Goal: Information Seeking & Learning: Learn about a topic

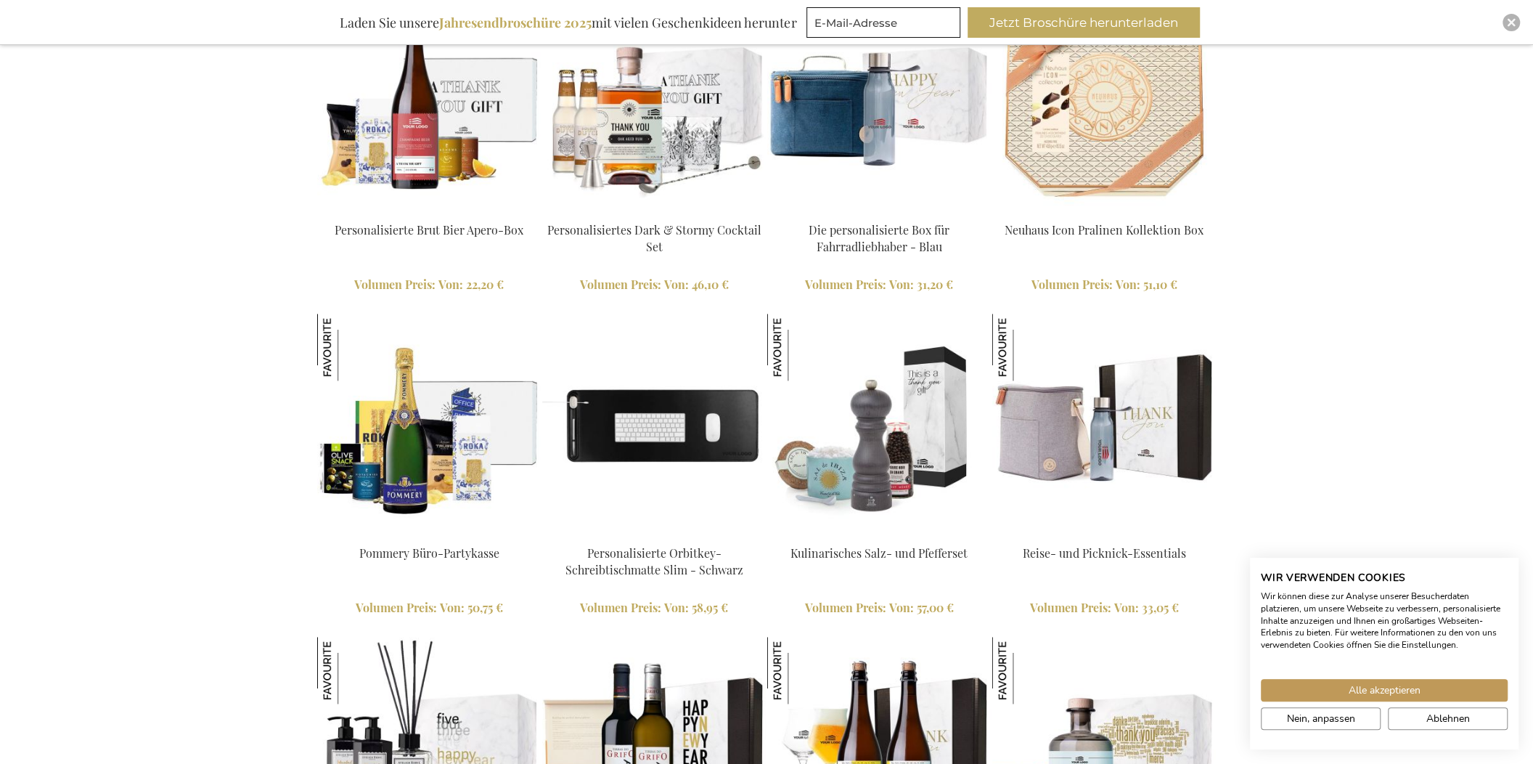
scroll to position [1497, 0]
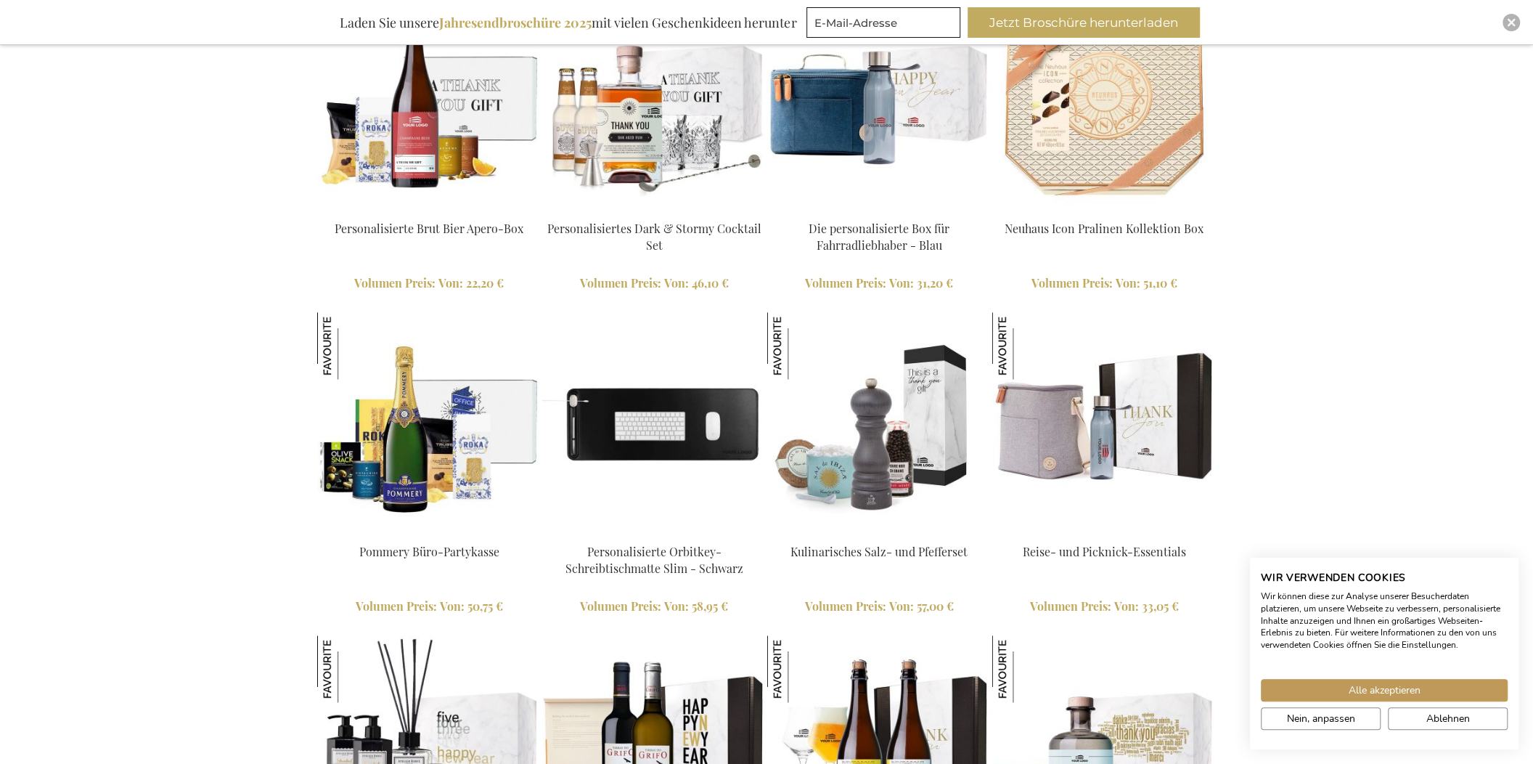
click at [658, 404] on img at bounding box center [654, 424] width 224 height 224
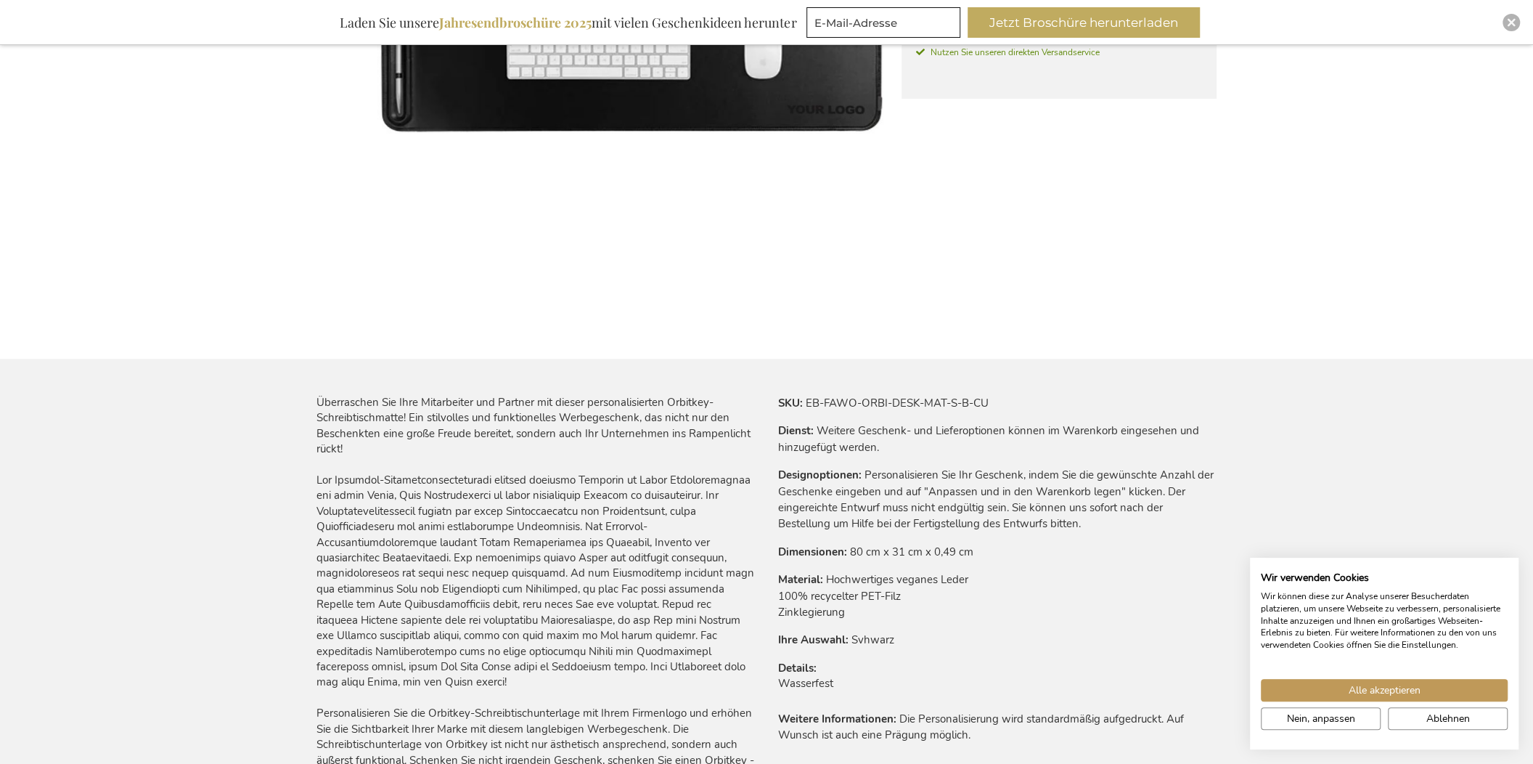
scroll to position [508, 0]
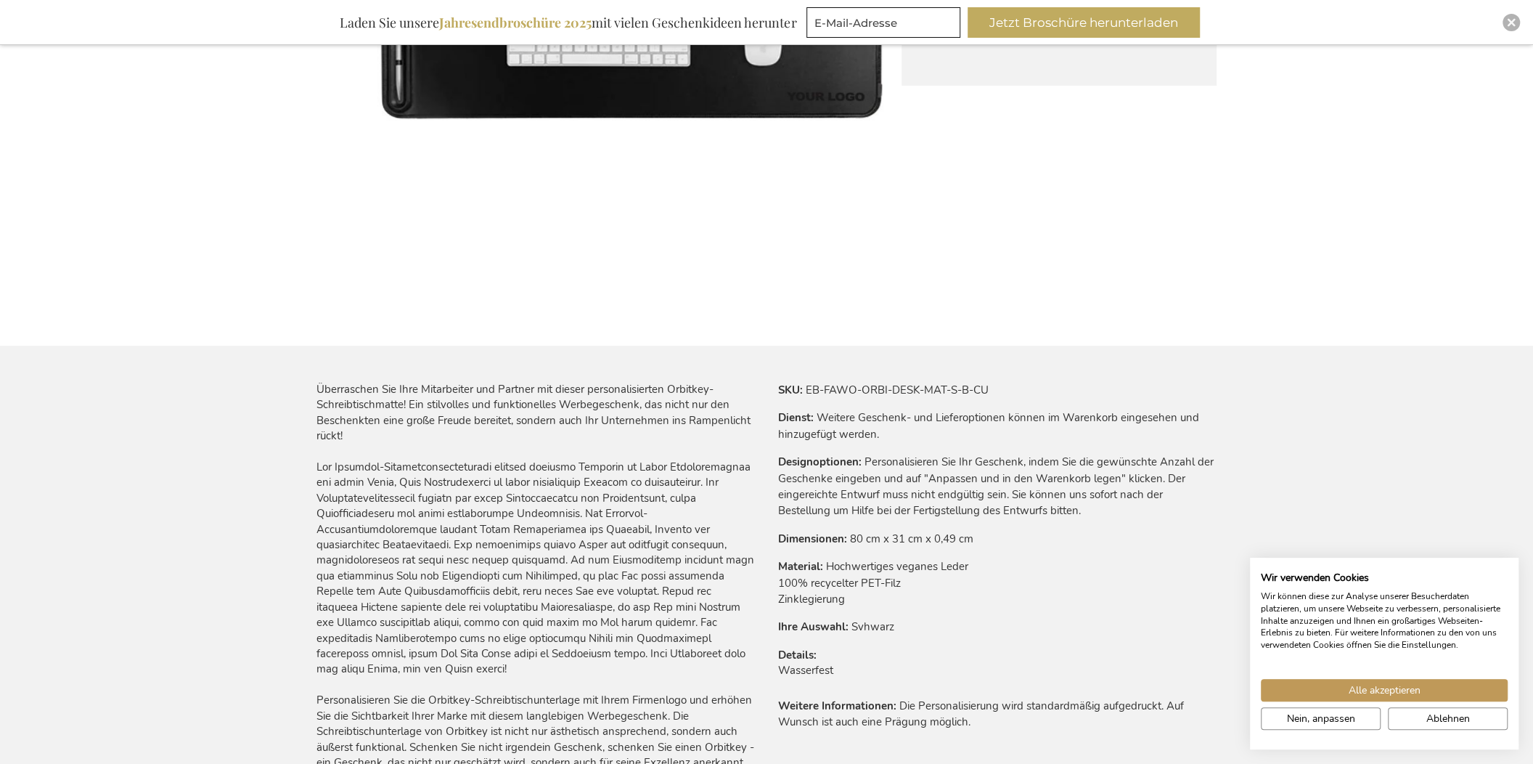
drag, startPoint x: 611, startPoint y: 368, endPoint x: 560, endPoint y: 503, distance: 144.5
click at [560, 503] on div "Überraschen Sie Ihre Mitarbeiter und Partner mit dieser personalisierten Orbitk…" at bounding box center [536, 600] width 438 height 436
click at [558, 505] on div "Überraschen Sie Ihre Mitarbeiter und Partner mit dieser personalisierten Orbitk…" at bounding box center [536, 600] width 438 height 436
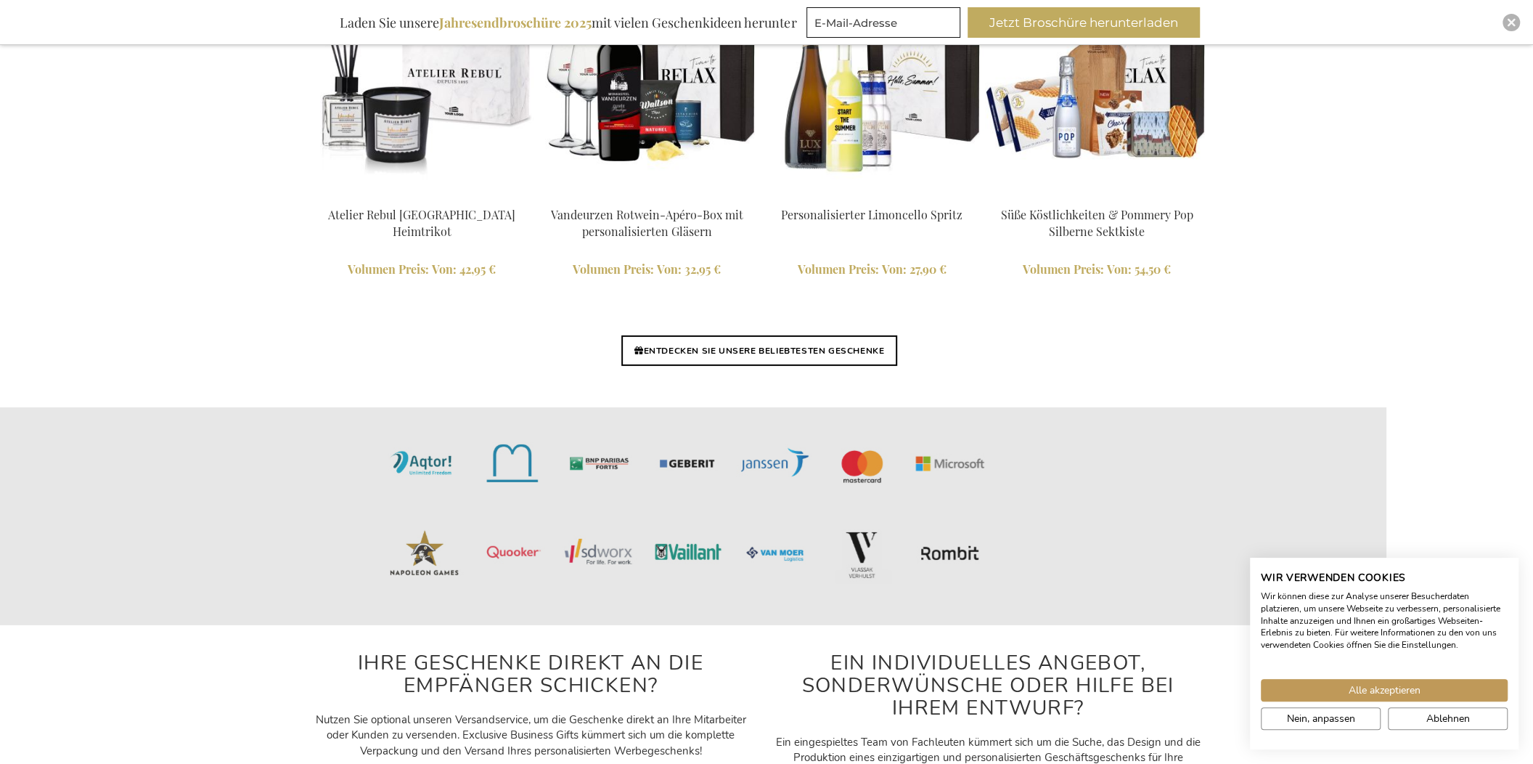
scroll to position [3496, 12]
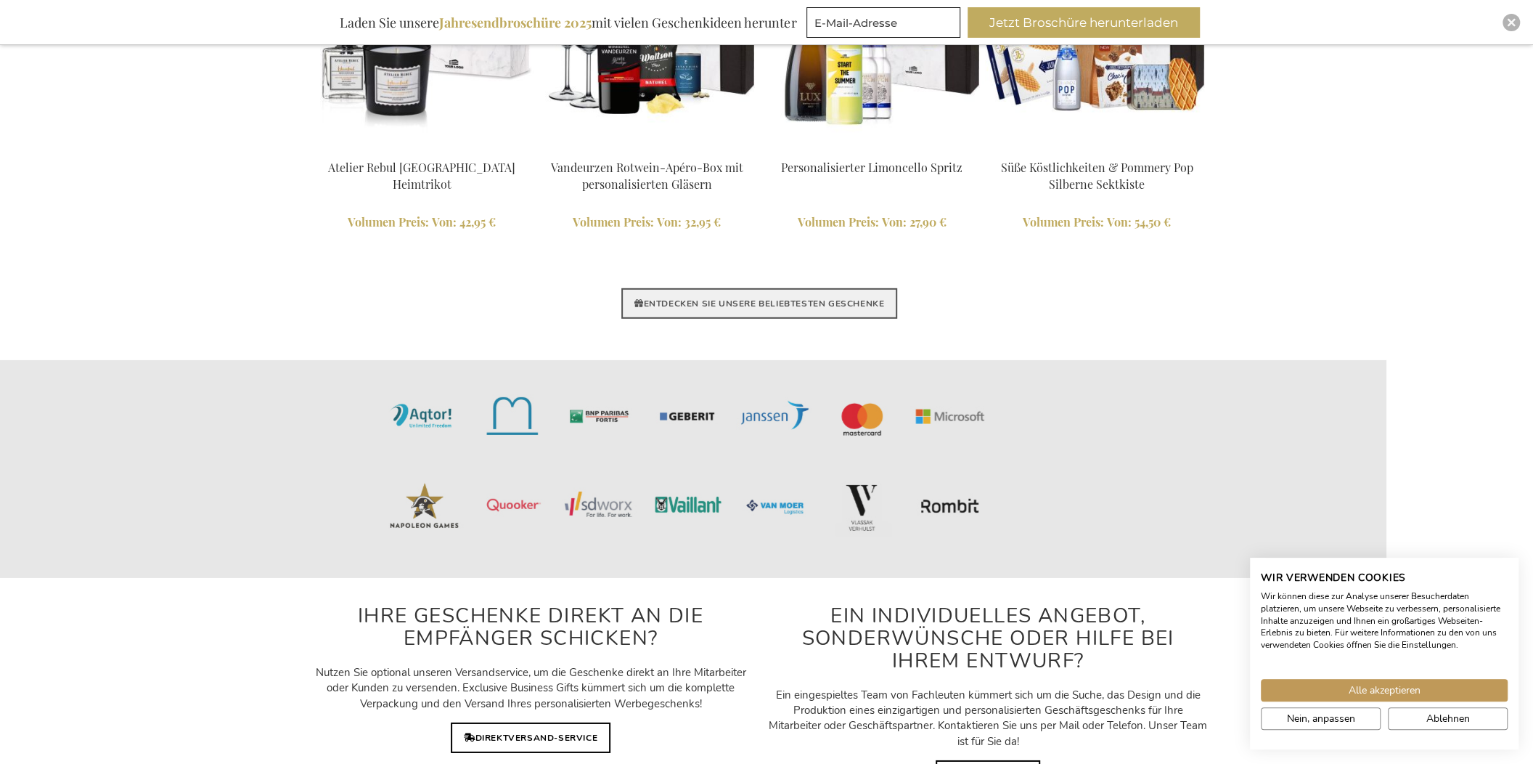
click at [800, 306] on link "ENTDECKEN SIE UNSERE BELIEBTESTEN GESCHENKE" at bounding box center [759, 303] width 276 height 30
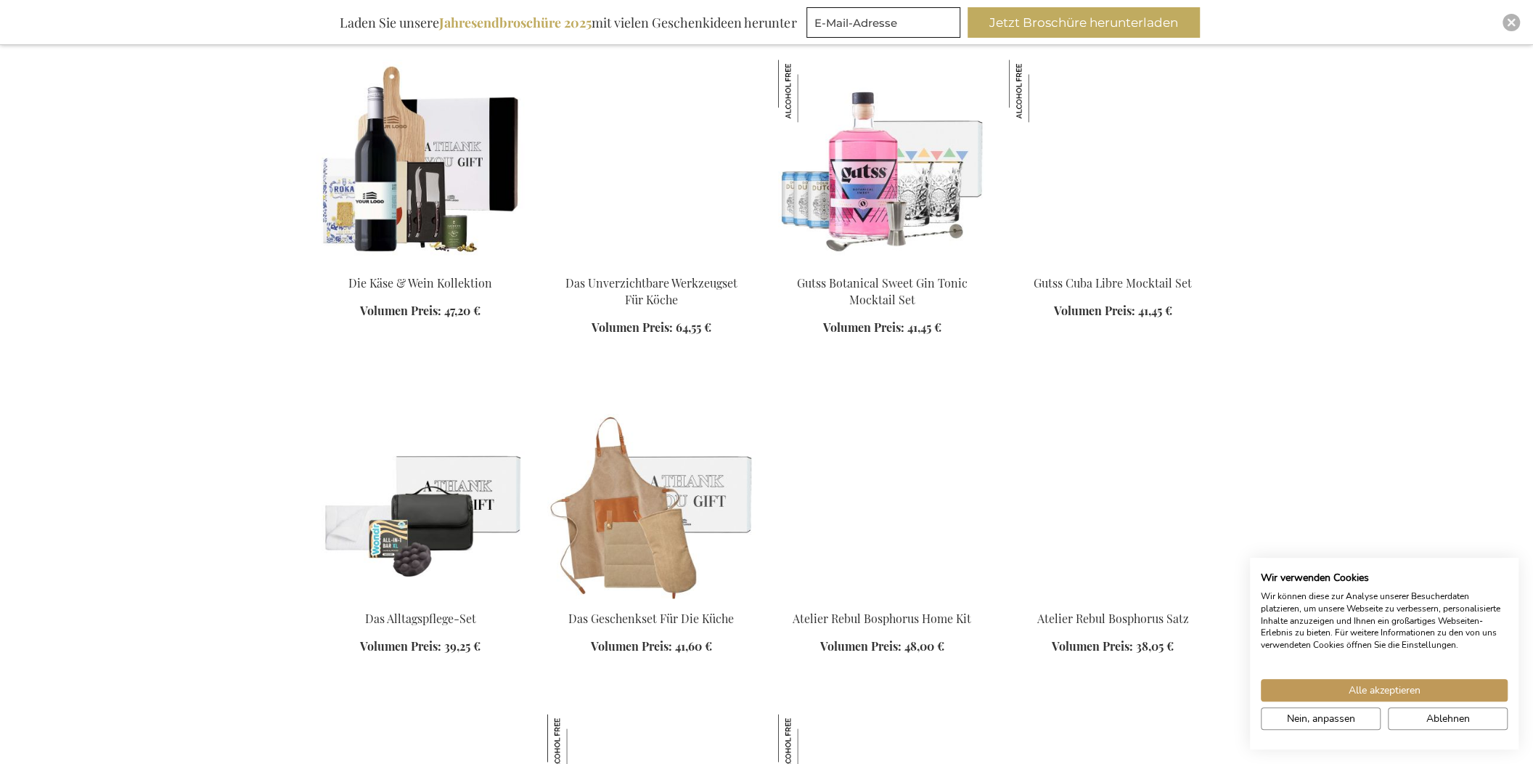
scroll to position [1597, 0]
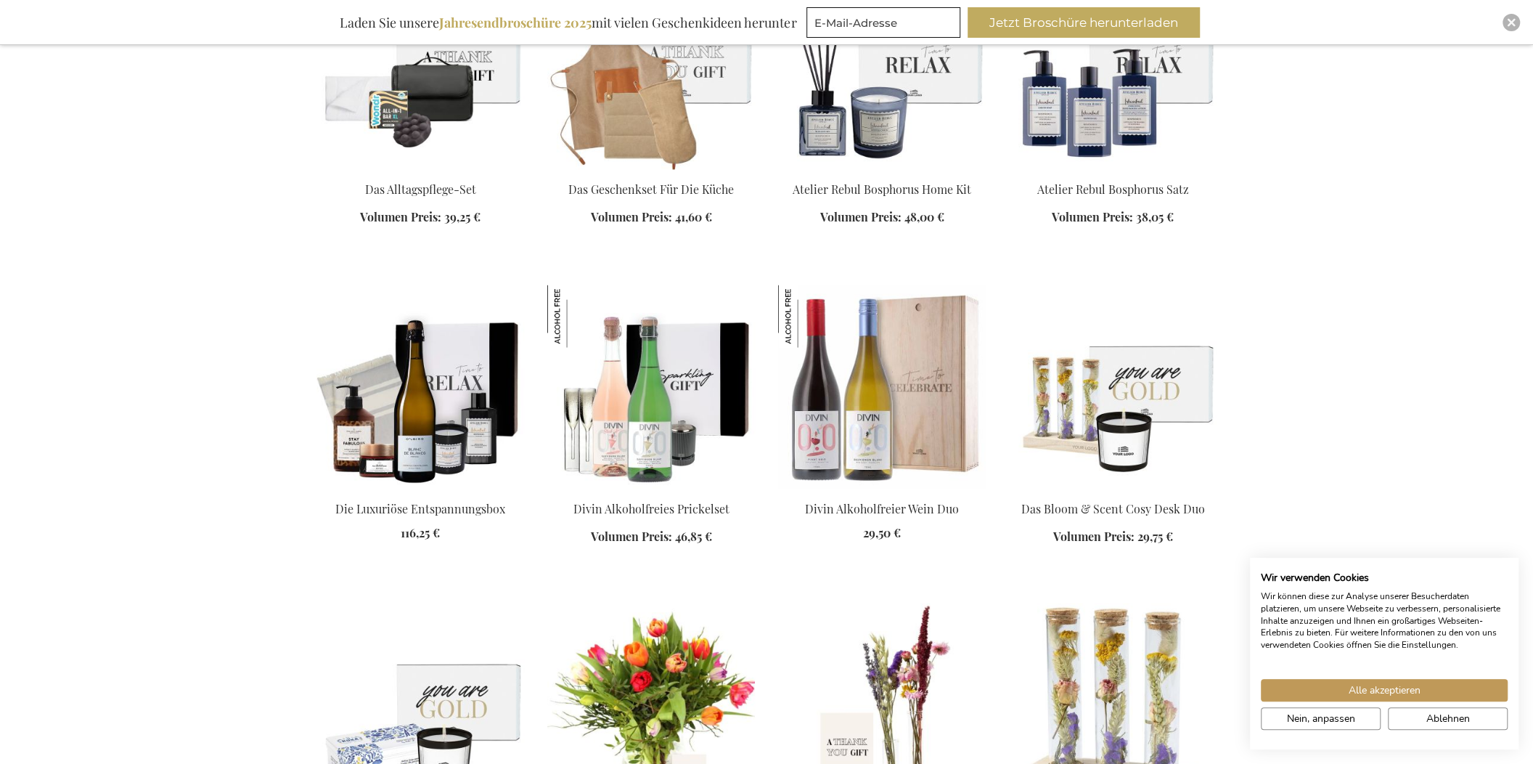
scroll to position [2178, 0]
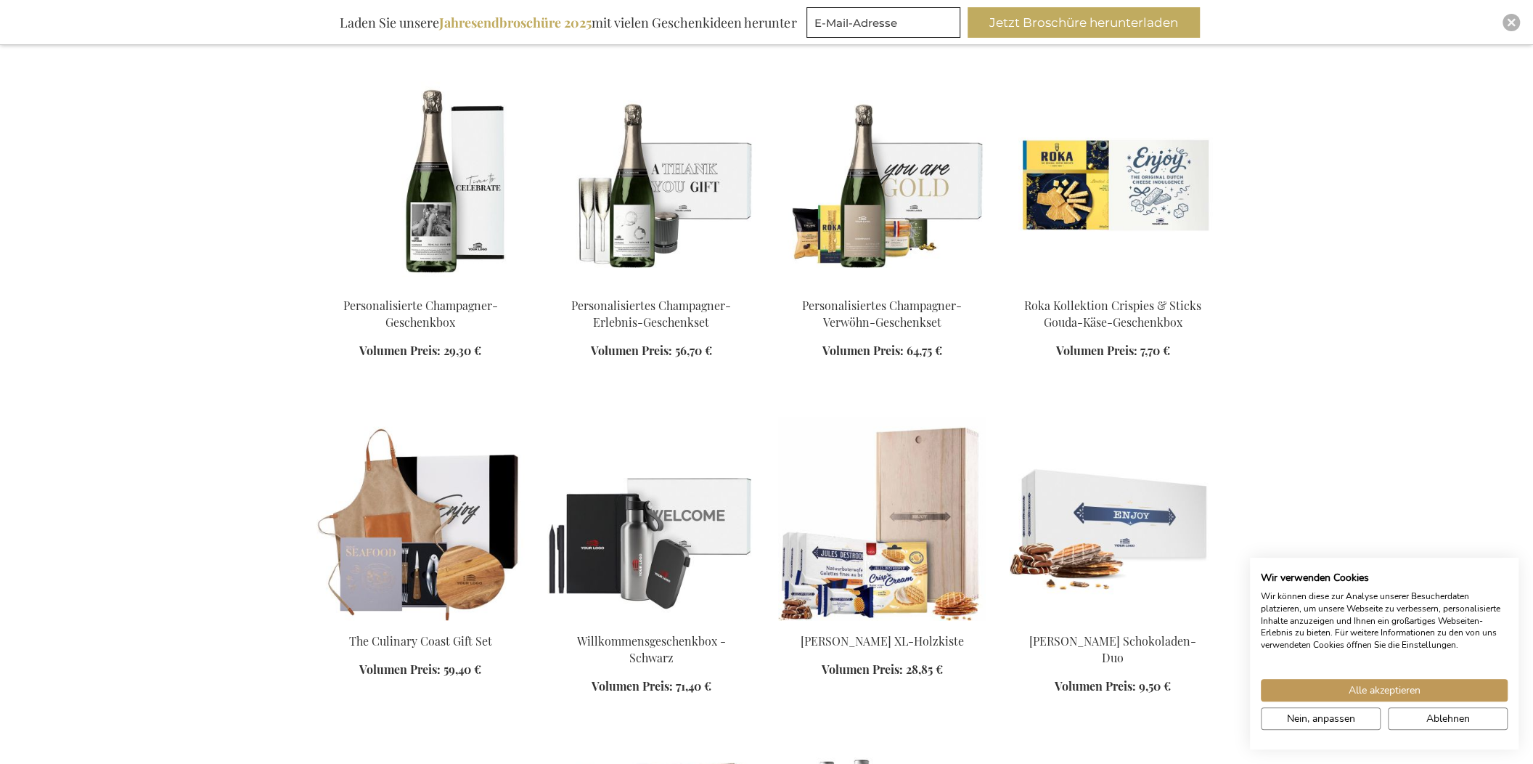
scroll to position [2903, 0]
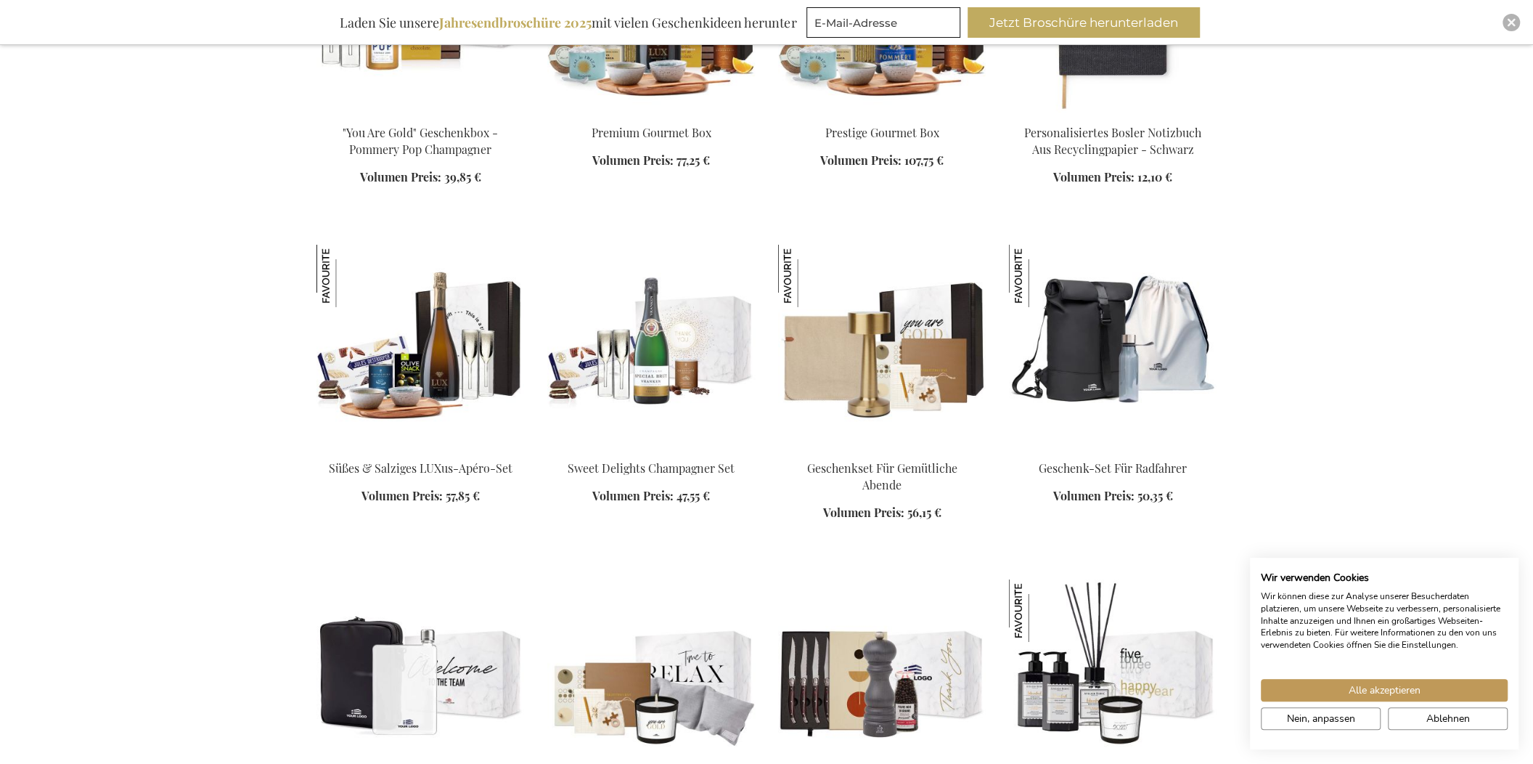
scroll to position [4065, 0]
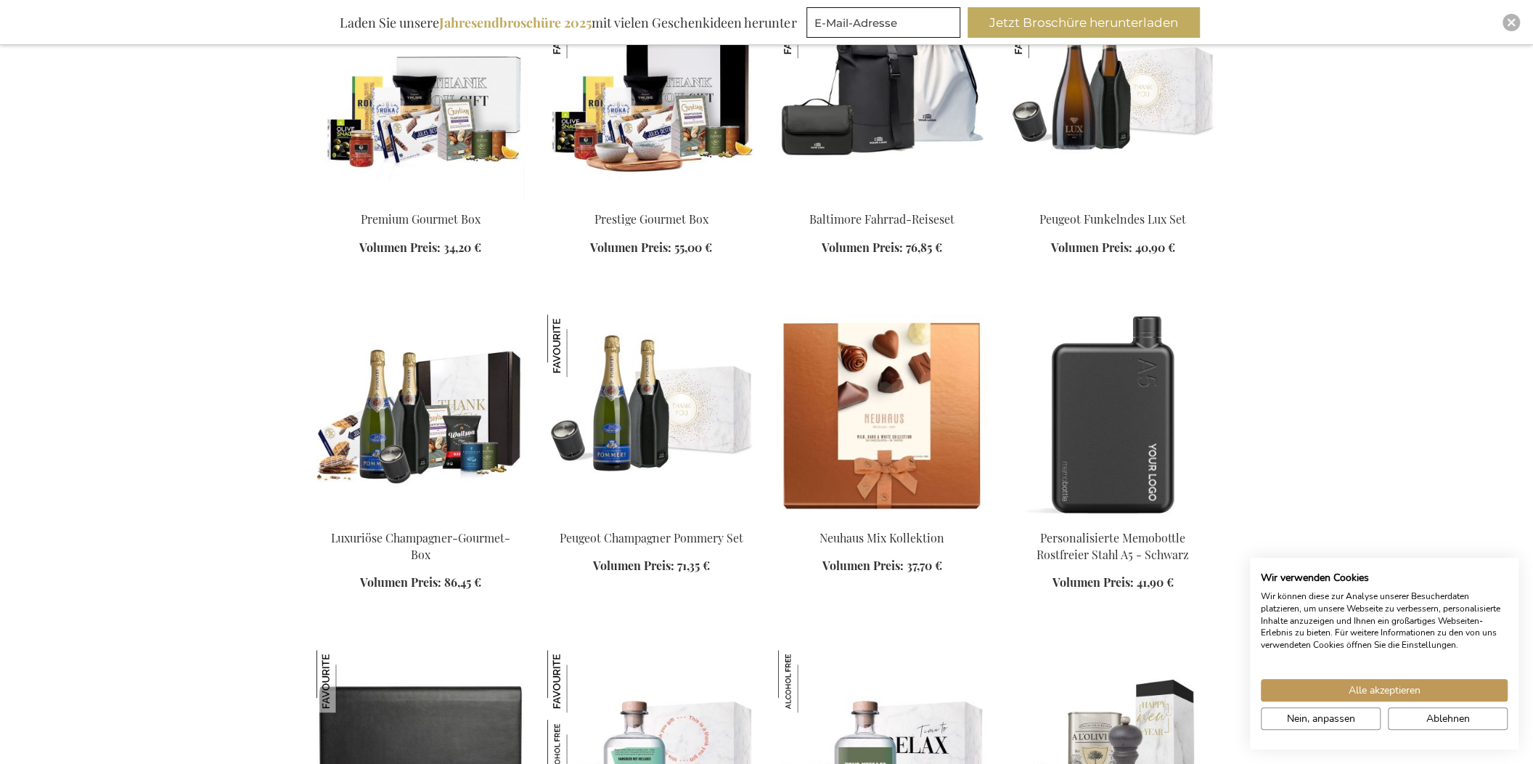
scroll to position [5371, 0]
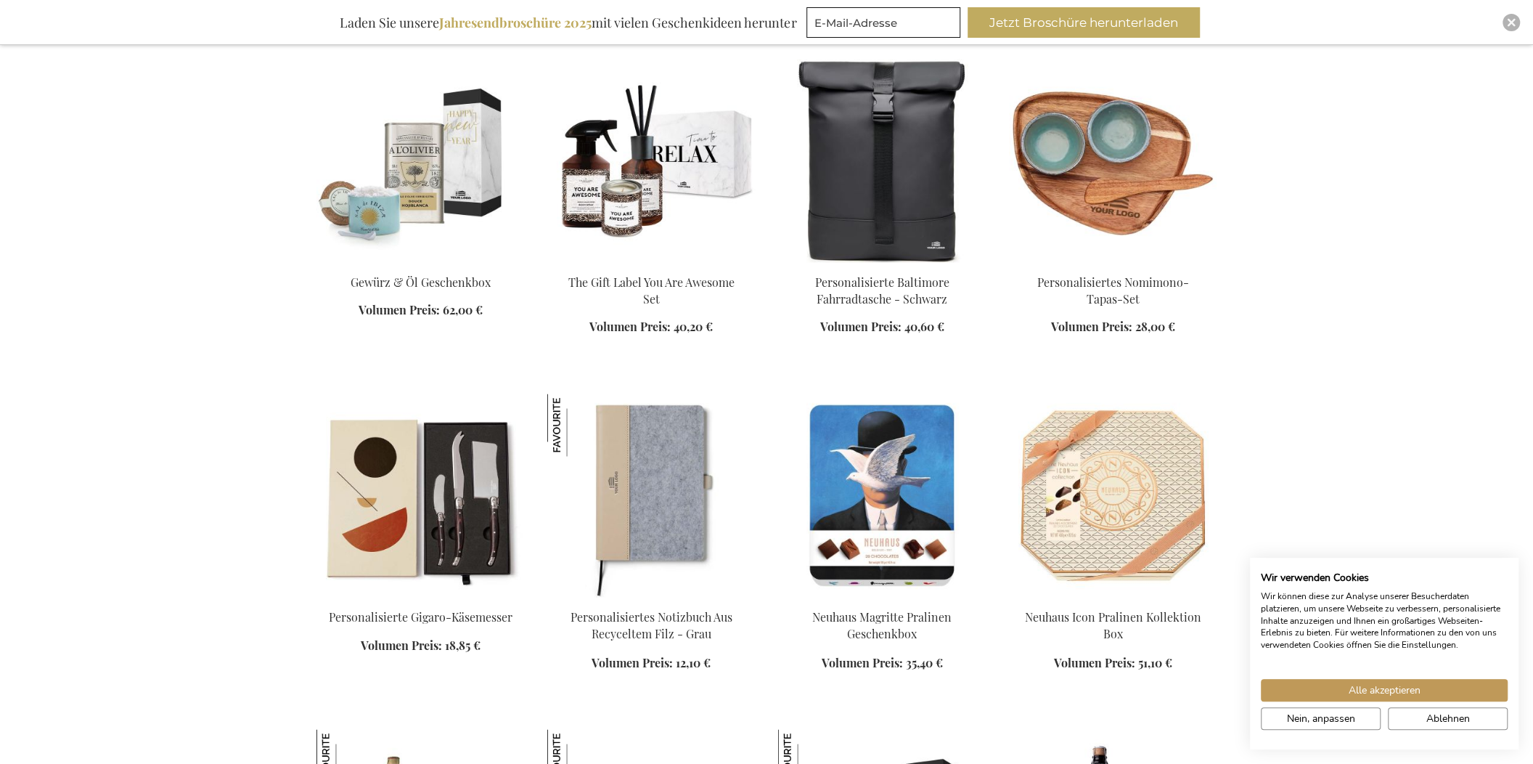
scroll to position [6243, 0]
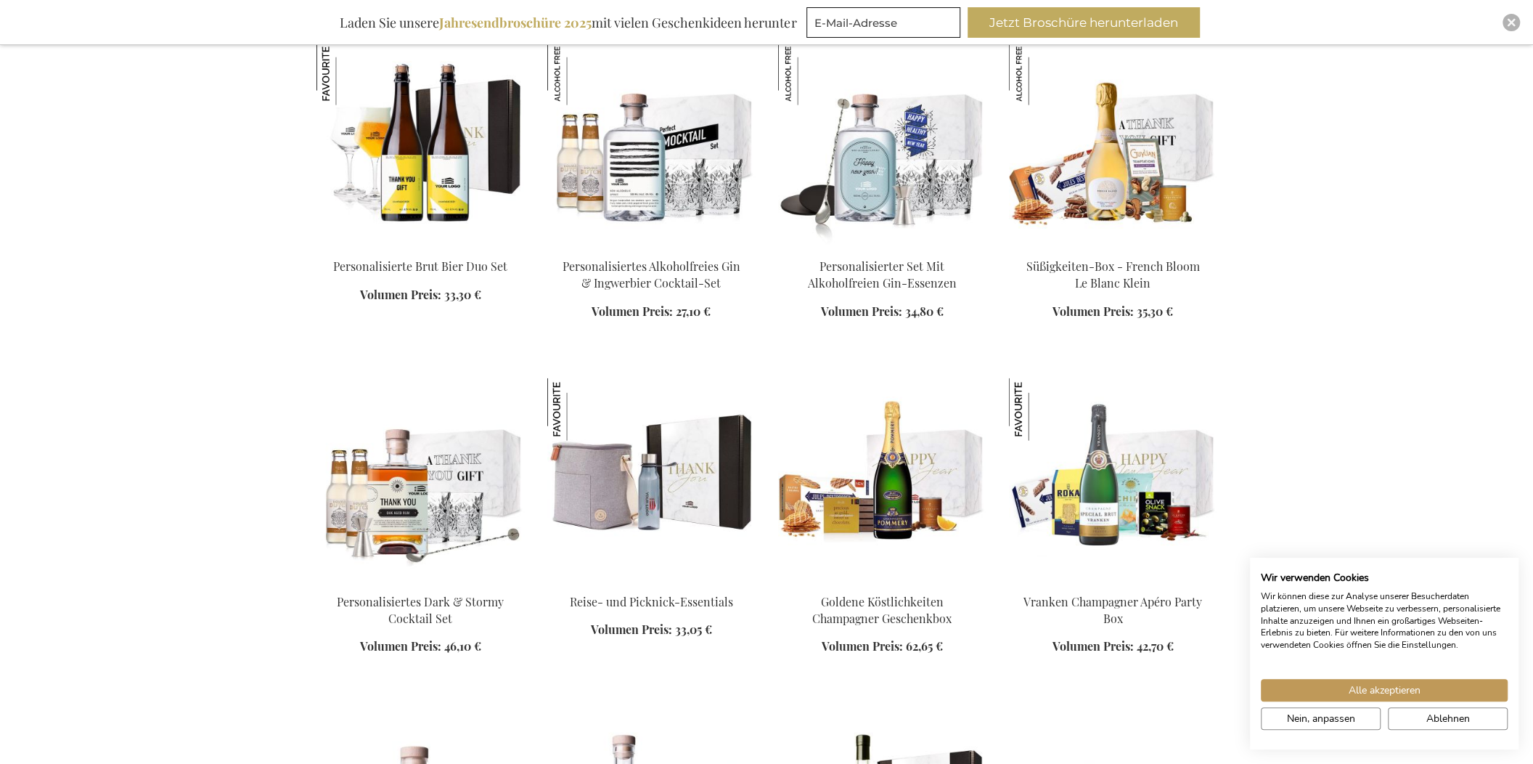
scroll to position [7550, 0]
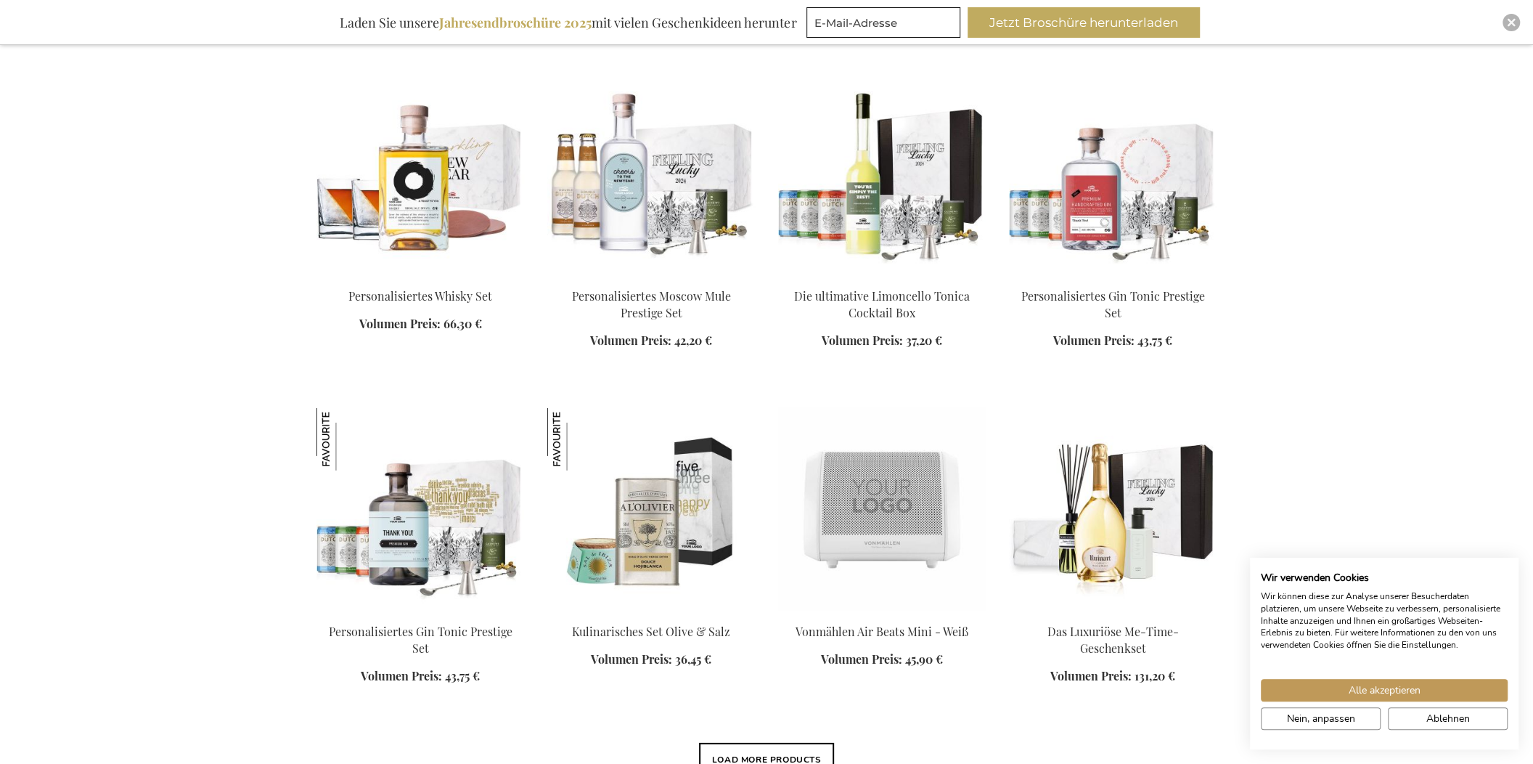
scroll to position [8058, 0]
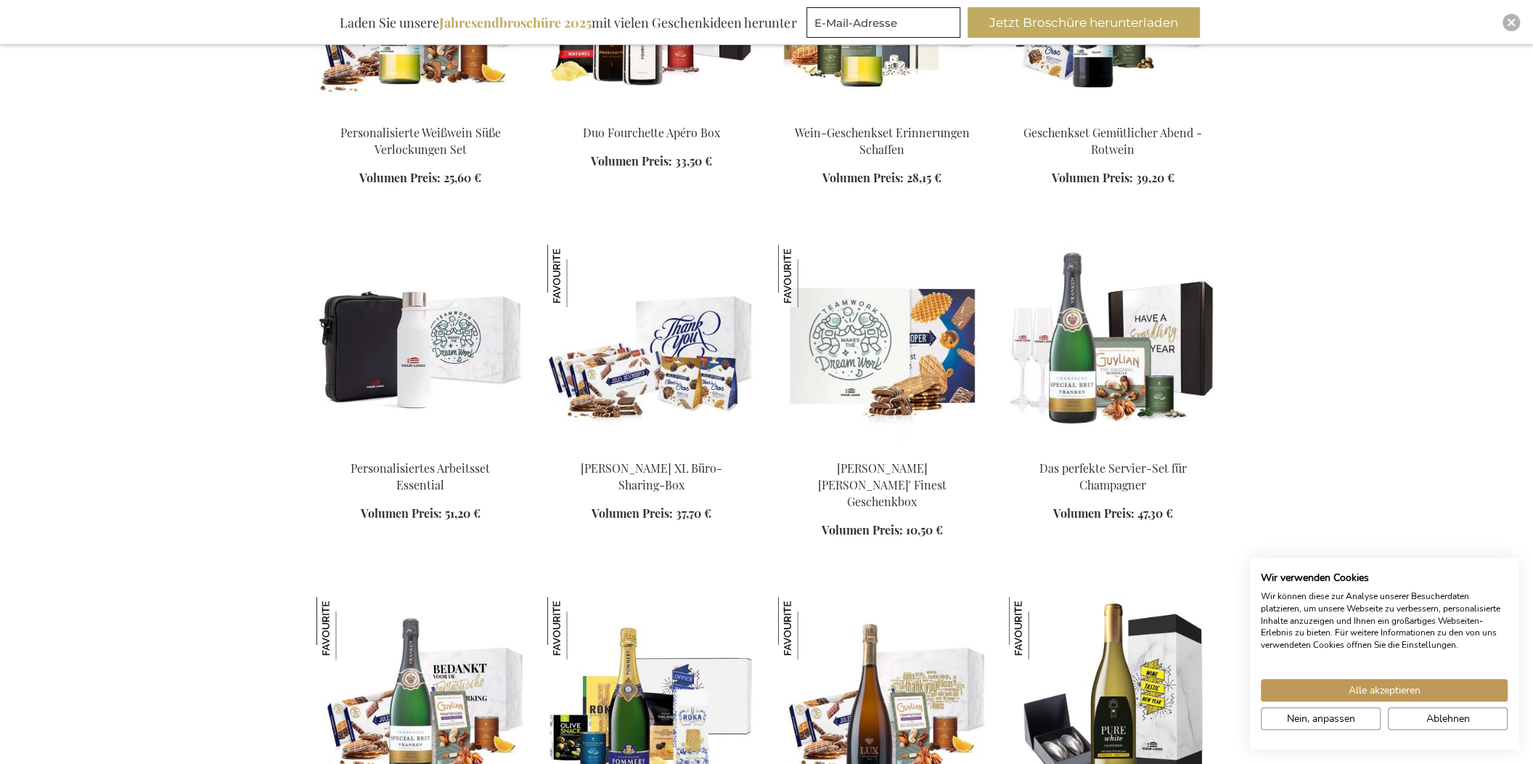
scroll to position [9074, 0]
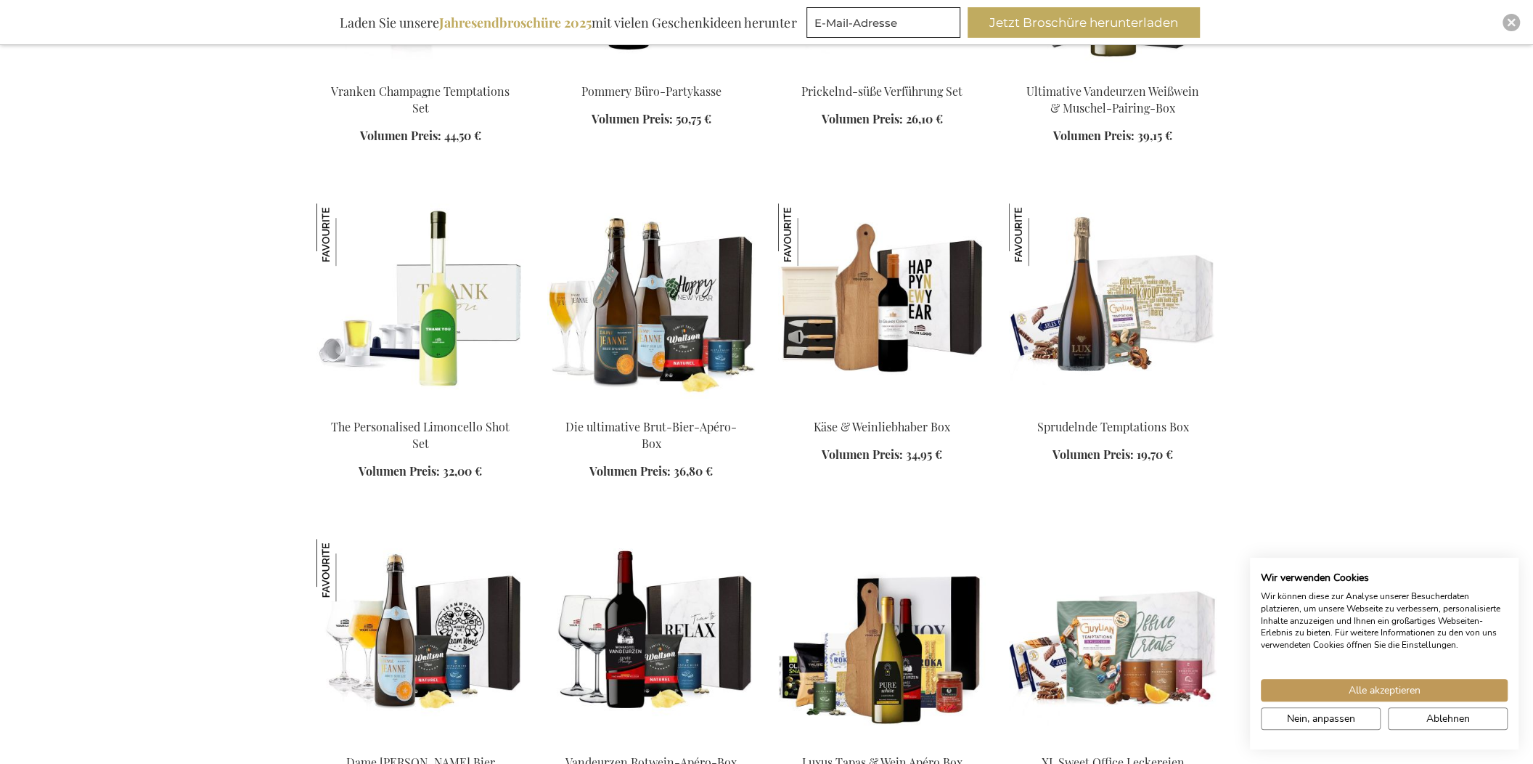
scroll to position [9800, 0]
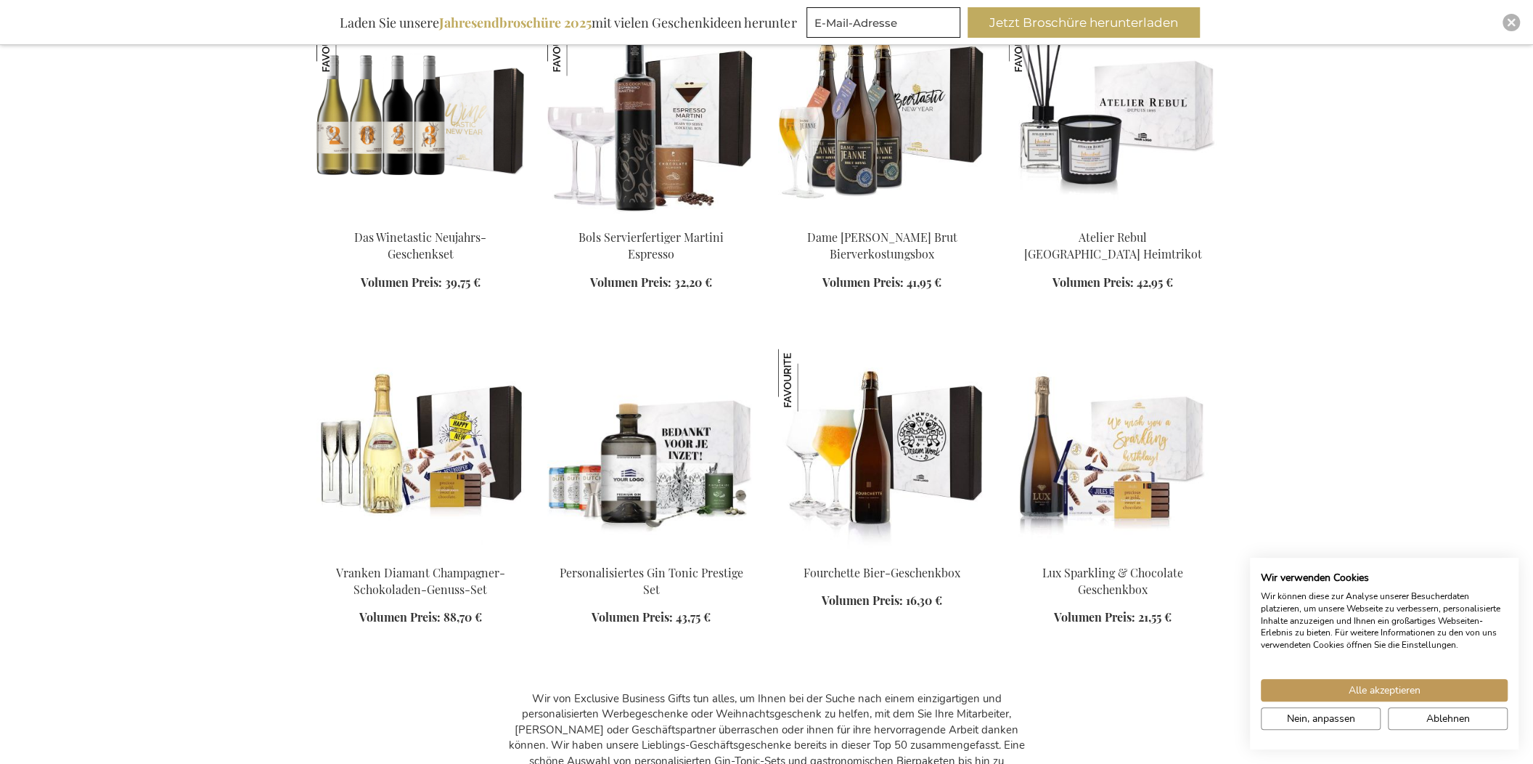
scroll to position [11615, 0]
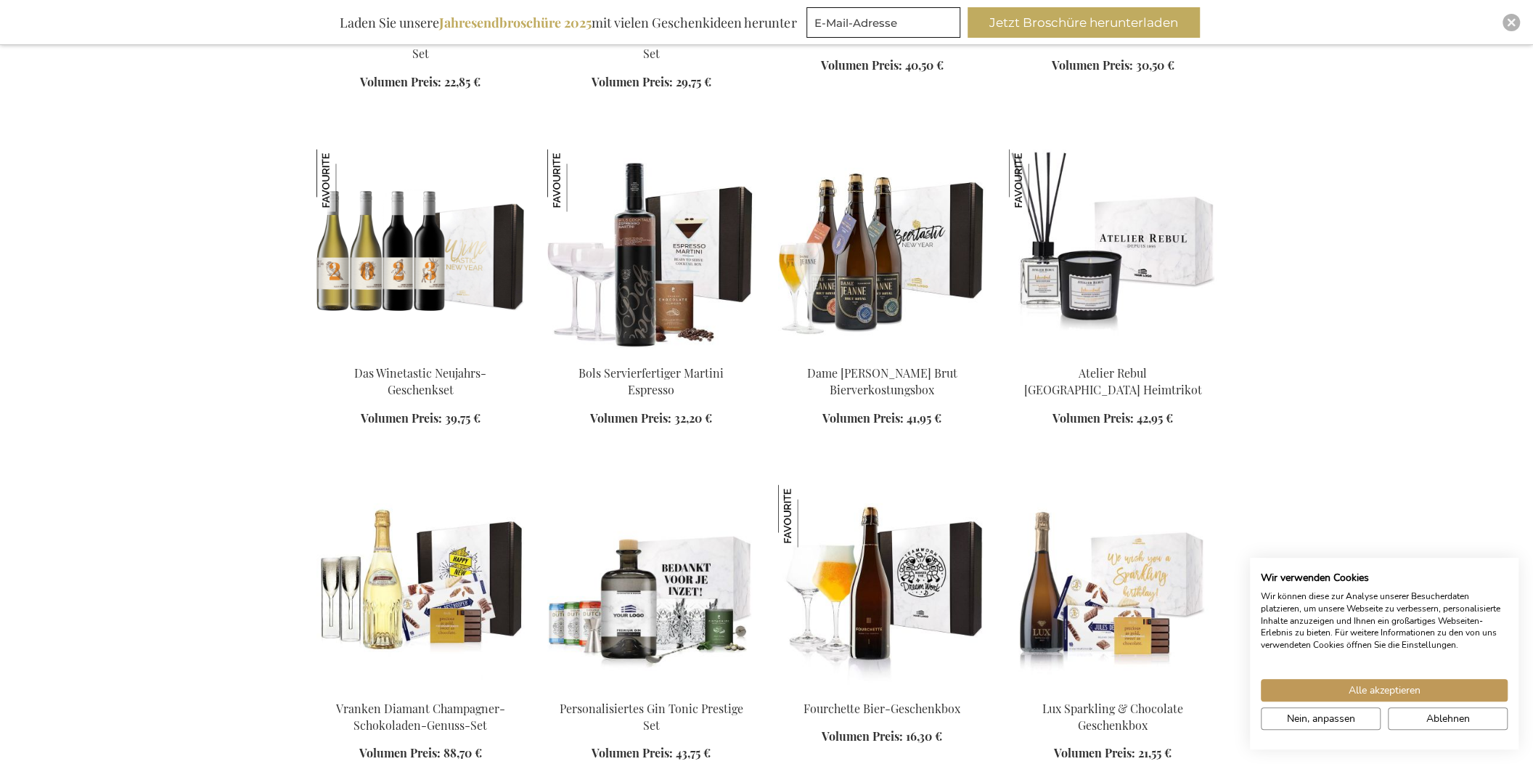
scroll to position [11179, 0]
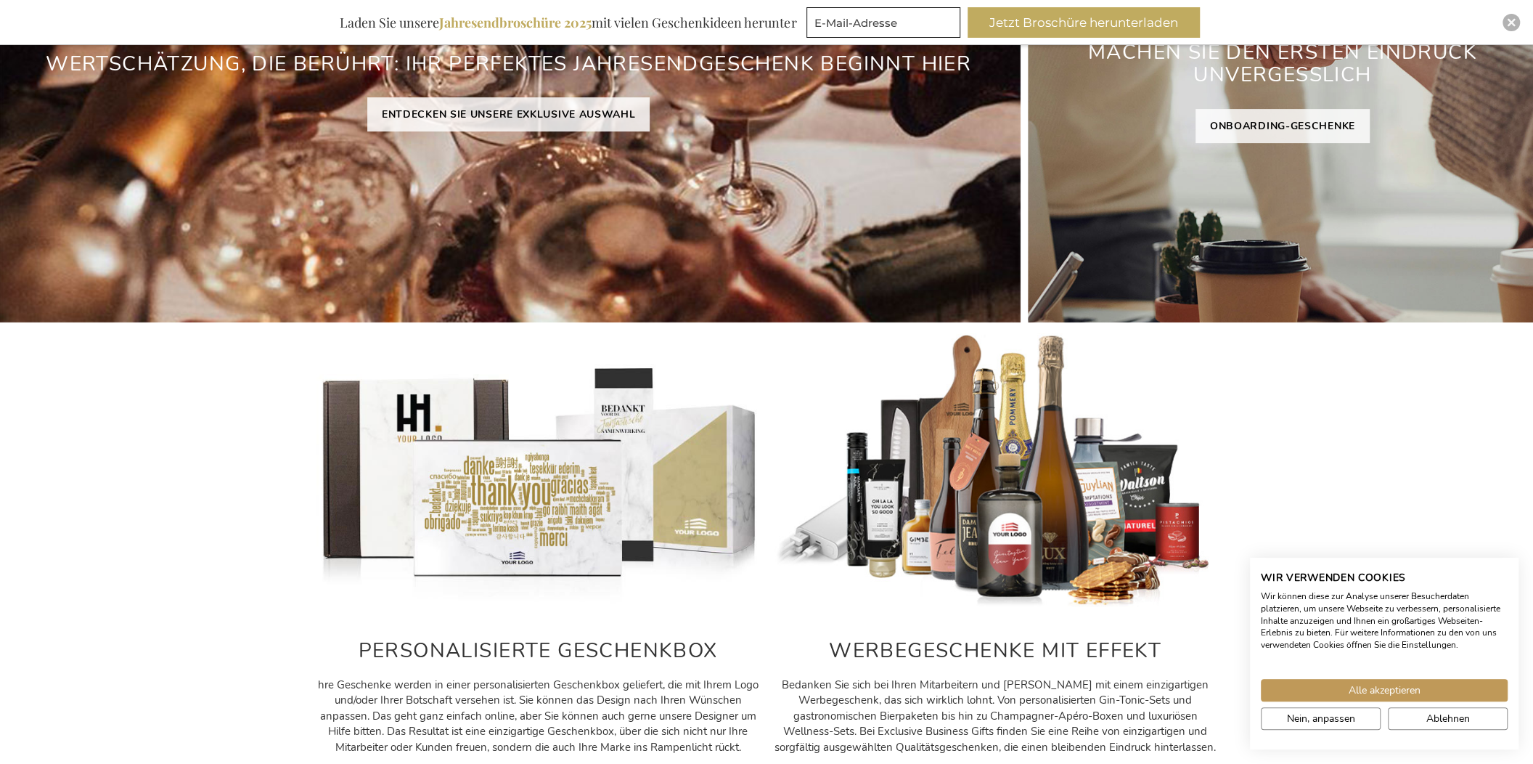
scroll to position [362, 0]
